Goal: Register for event/course

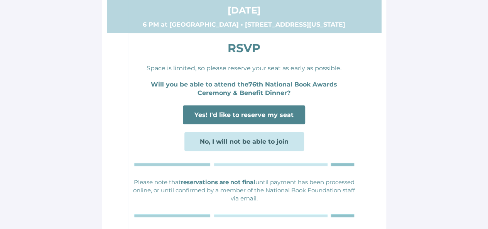
scroll to position [54, 0]
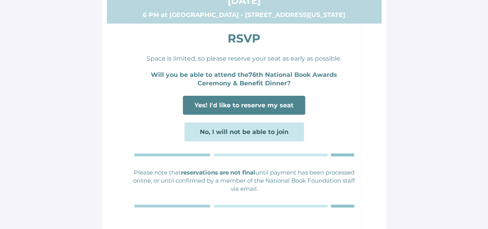
click at [226, 111] on span "Yes! I'd like to reserve my seat" at bounding box center [244, 105] width 122 height 19
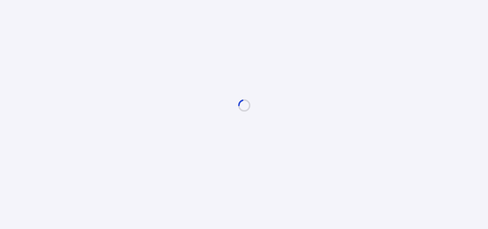
scroll to position [0, 0]
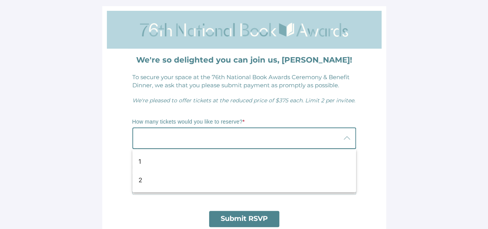
click at [210, 145] on div at bounding box center [236, 138] width 208 height 22
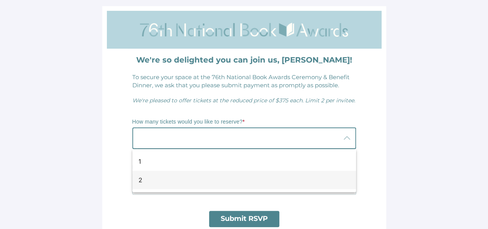
click at [162, 176] on div "2" at bounding box center [241, 179] width 205 height 9
type input "2"
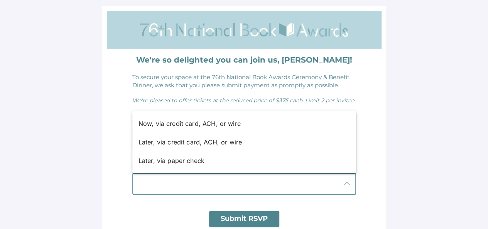
click at [189, 177] on div at bounding box center [236, 184] width 208 height 22
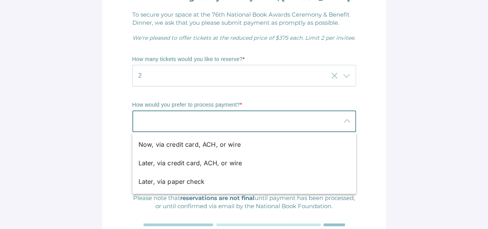
scroll to position [52, 0]
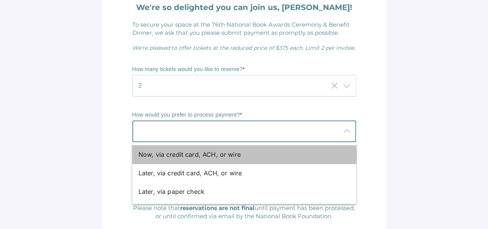
click at [199, 155] on div "Now, via credit card, ACH, or wire" at bounding box center [241, 154] width 205 height 9
type input "Now, via credit card, ACH, or wire"
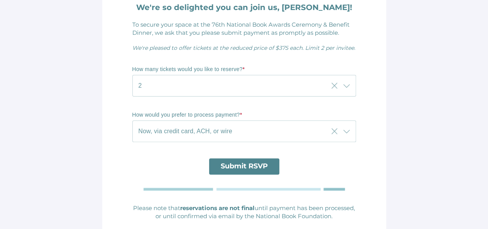
click at [238, 167] on span "Submit RSVP" at bounding box center [244, 166] width 47 height 8
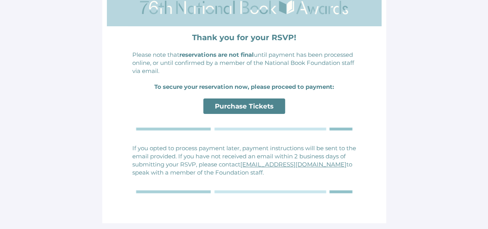
scroll to position [0, 0]
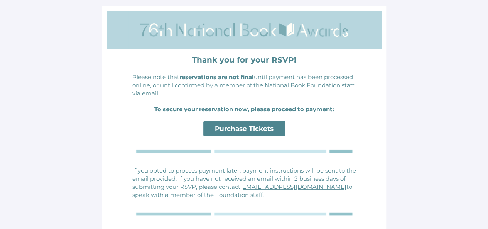
click at [260, 129] on span "Purchase Tickets" at bounding box center [244, 129] width 59 height 8
